Goal: Task Accomplishment & Management: Manage account settings

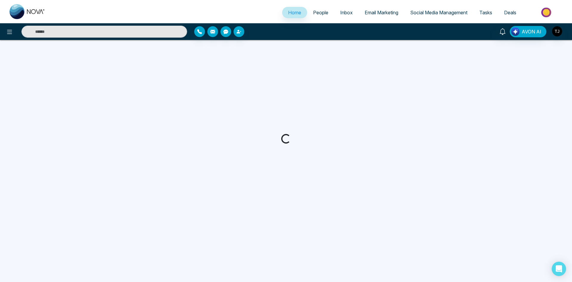
select select "*"
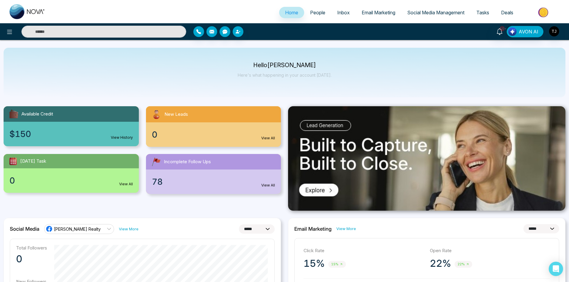
click at [310, 13] on span "People" at bounding box center [317, 13] width 15 height 6
click at [317, 12] on span "People" at bounding box center [317, 13] width 15 height 6
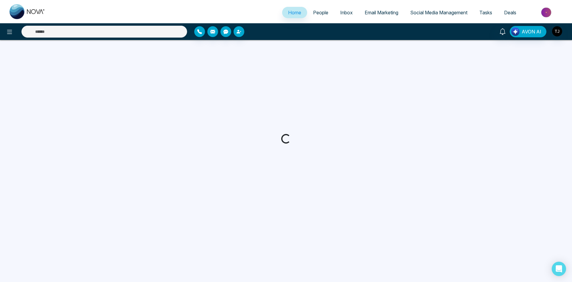
select select "*"
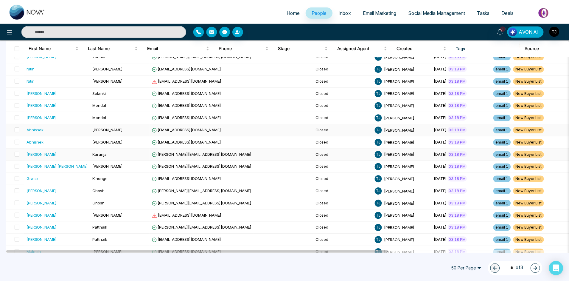
scroll to position [447, 0]
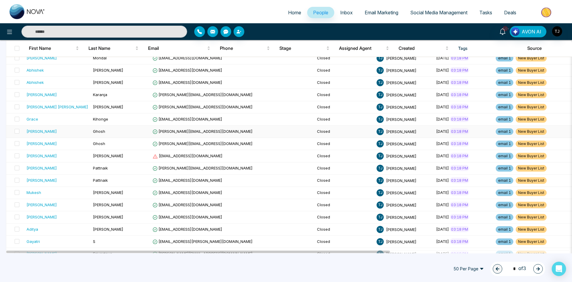
click at [170, 130] on span "[PERSON_NAME][EMAIL_ADDRESS][DOMAIN_NAME]" at bounding box center [203, 131] width 100 height 5
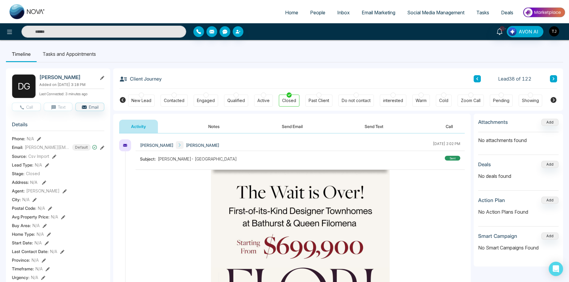
click at [382, 124] on button "Send Text" at bounding box center [374, 126] width 43 height 13
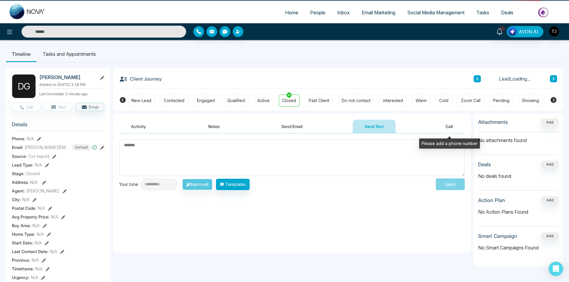
click at [441, 125] on button "Call" at bounding box center [449, 126] width 31 height 13
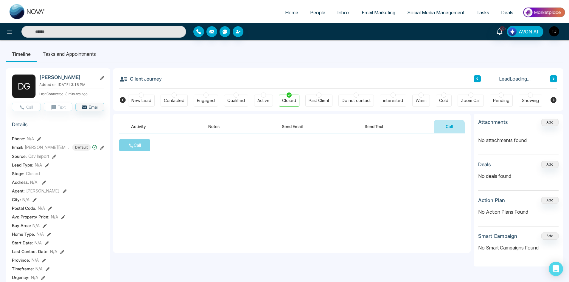
click at [154, 124] on button "Activity" at bounding box center [138, 126] width 39 height 13
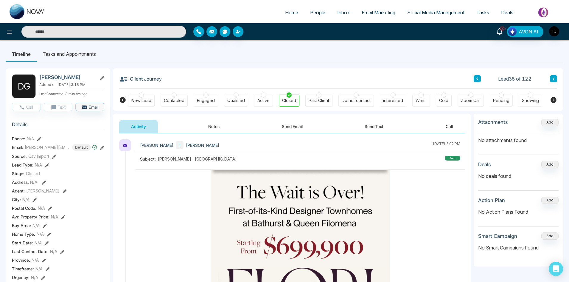
click at [530, 103] on div "Showing" at bounding box center [530, 100] width 17 height 6
click at [506, 102] on div "Pending" at bounding box center [501, 100] width 16 height 6
click at [475, 101] on div "Zoom Call" at bounding box center [471, 100] width 20 height 6
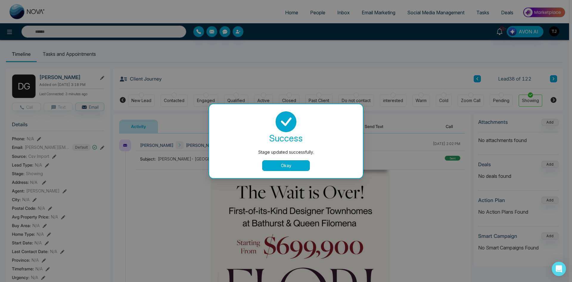
click at [528, 92] on div "Stage updated successfully. success Stage updated successfully. Okay" at bounding box center [286, 141] width 572 height 282
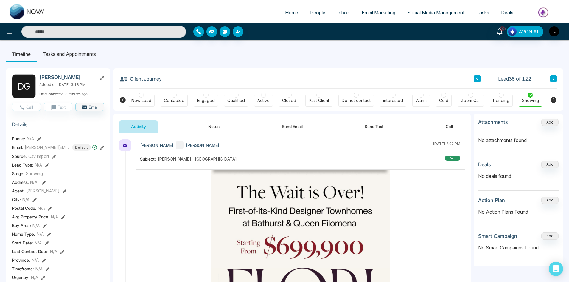
click at [137, 99] on div "New Lead" at bounding box center [141, 100] width 20 height 6
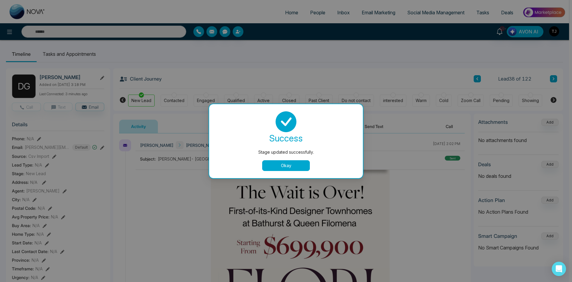
click at [287, 158] on div "success Stage updated successfully. Okay" at bounding box center [285, 141] width 139 height 60
click at [286, 164] on button "Okay" at bounding box center [286, 165] width 48 height 11
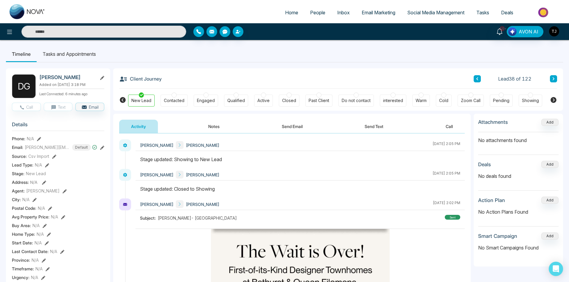
click at [539, 12] on img at bounding box center [544, 12] width 43 height 13
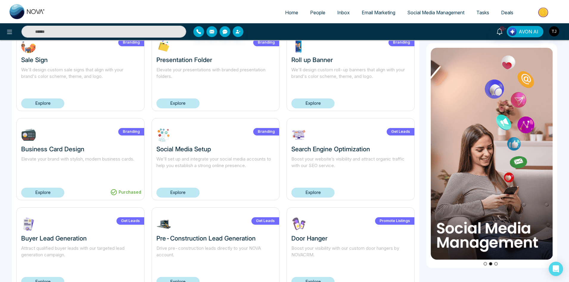
scroll to position [149, 0]
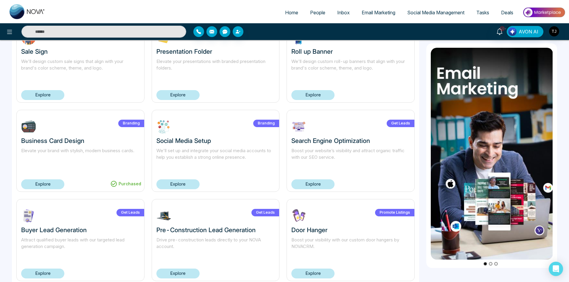
click at [285, 15] on span "Home" at bounding box center [291, 13] width 13 height 6
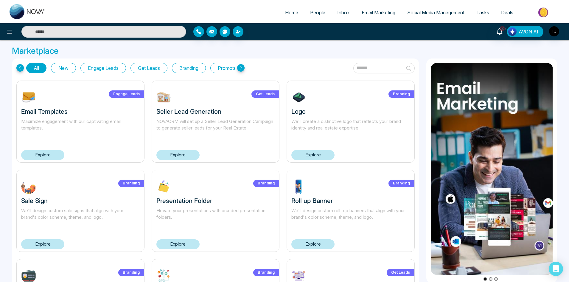
select select "*"
